Goal: Information Seeking & Learning: Check status

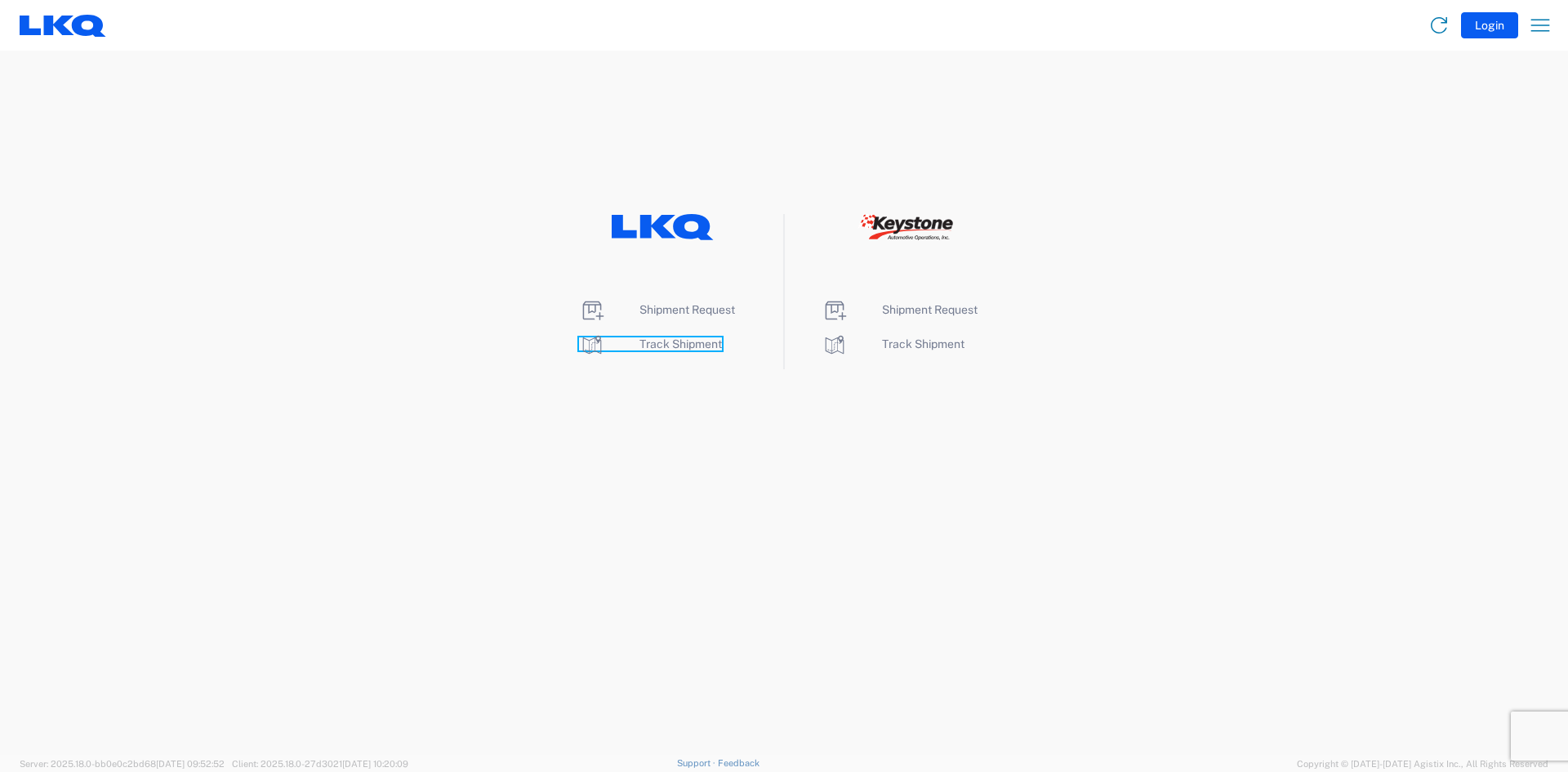
click at [665, 343] on span "Track Shipment" at bounding box center [681, 343] width 83 height 13
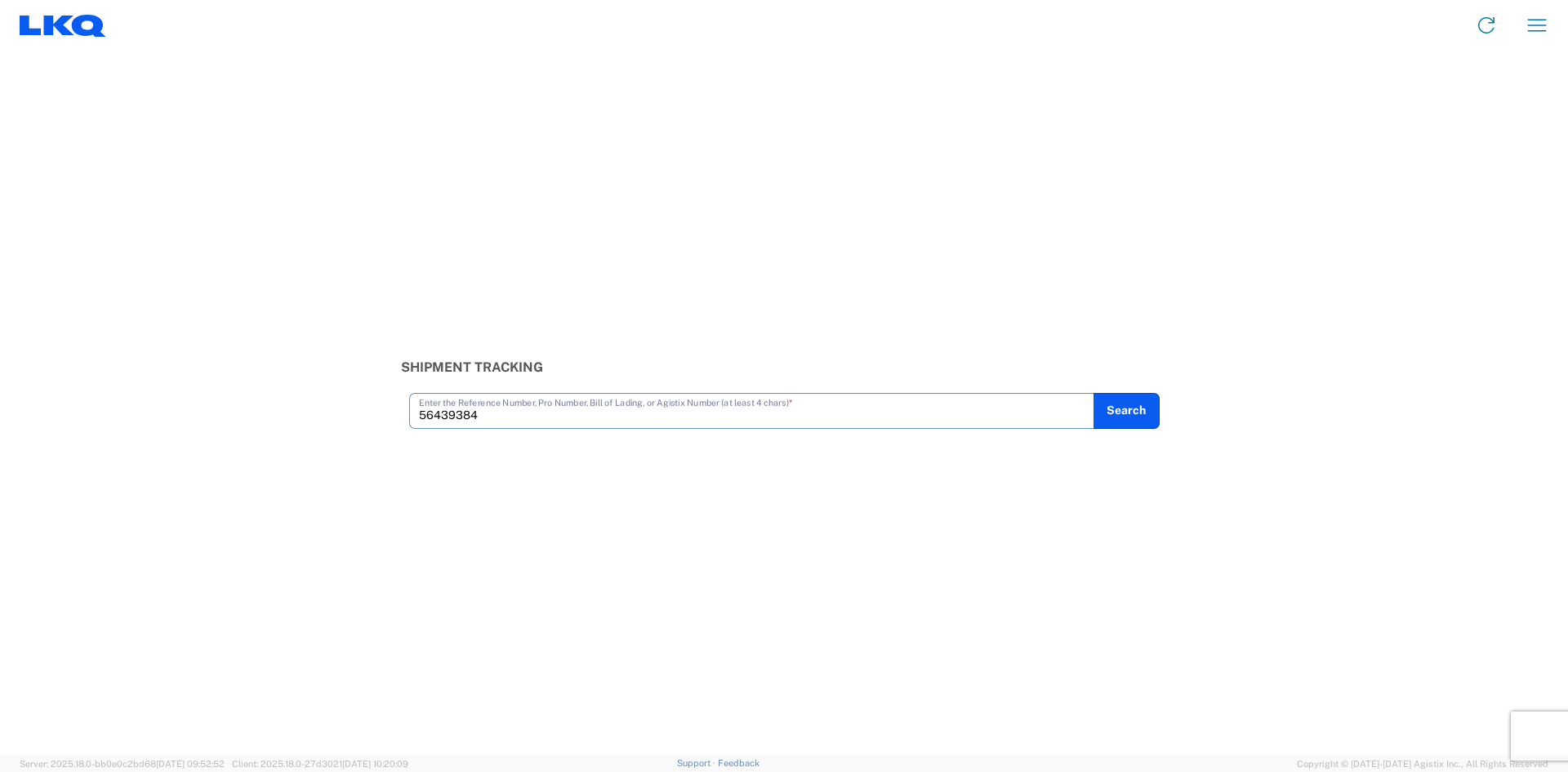
type input "56439384"
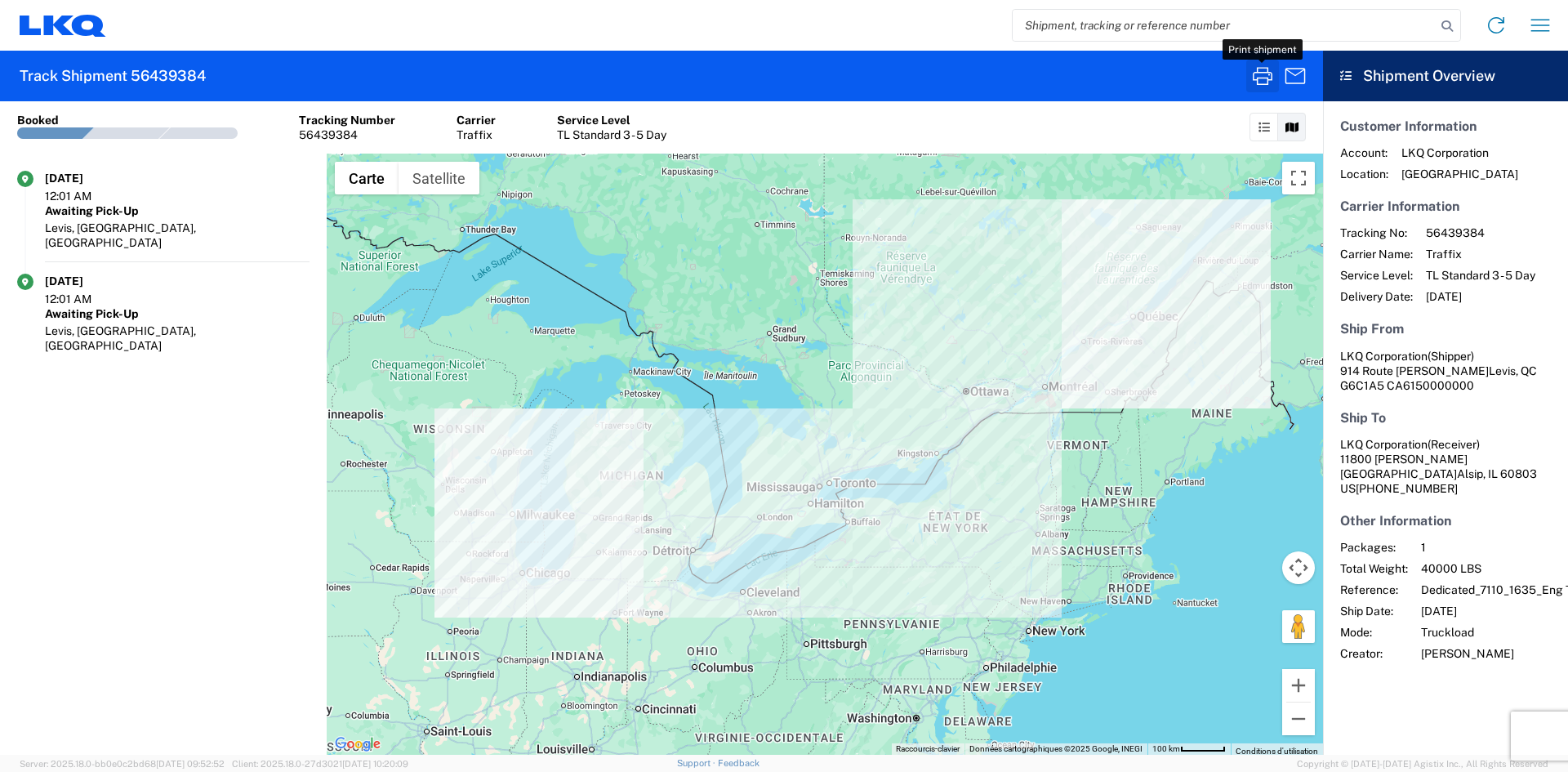
click at [1259, 78] on icon "button" at bounding box center [1263, 76] width 26 height 26
